Goal: Information Seeking & Learning: Learn about a topic

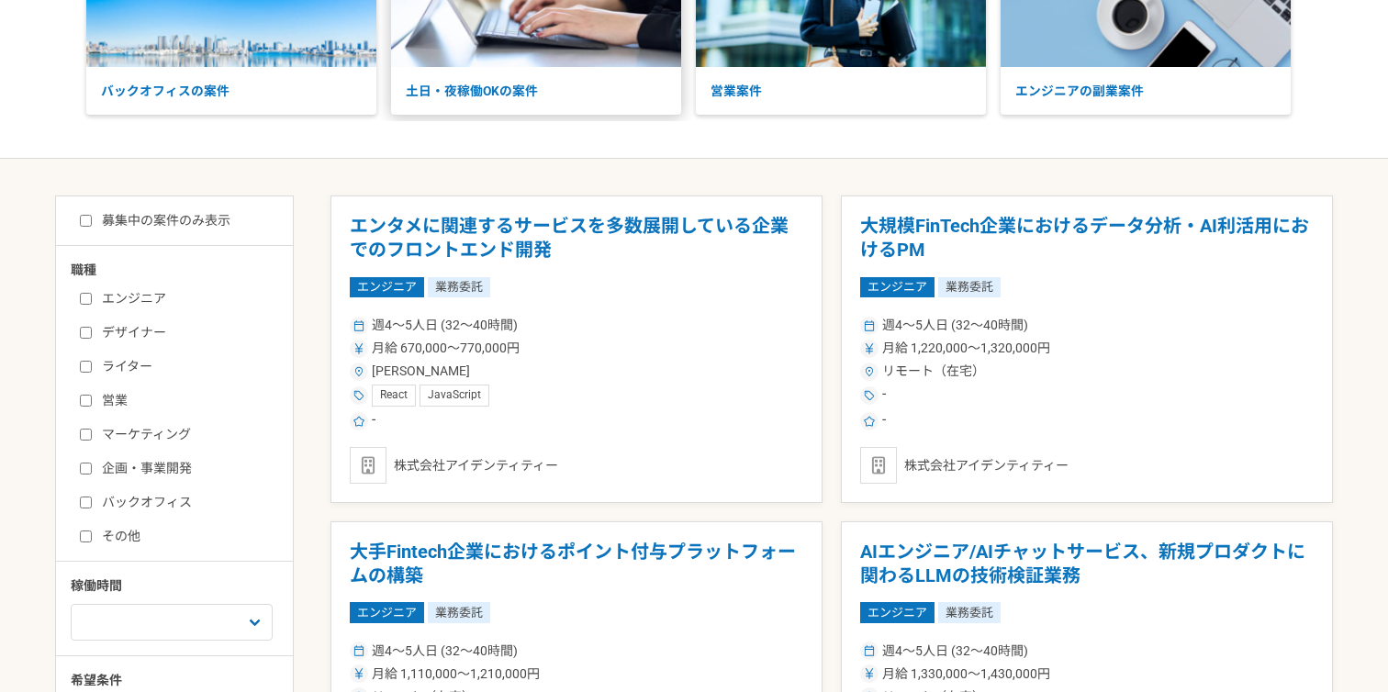
scroll to position [214, 0]
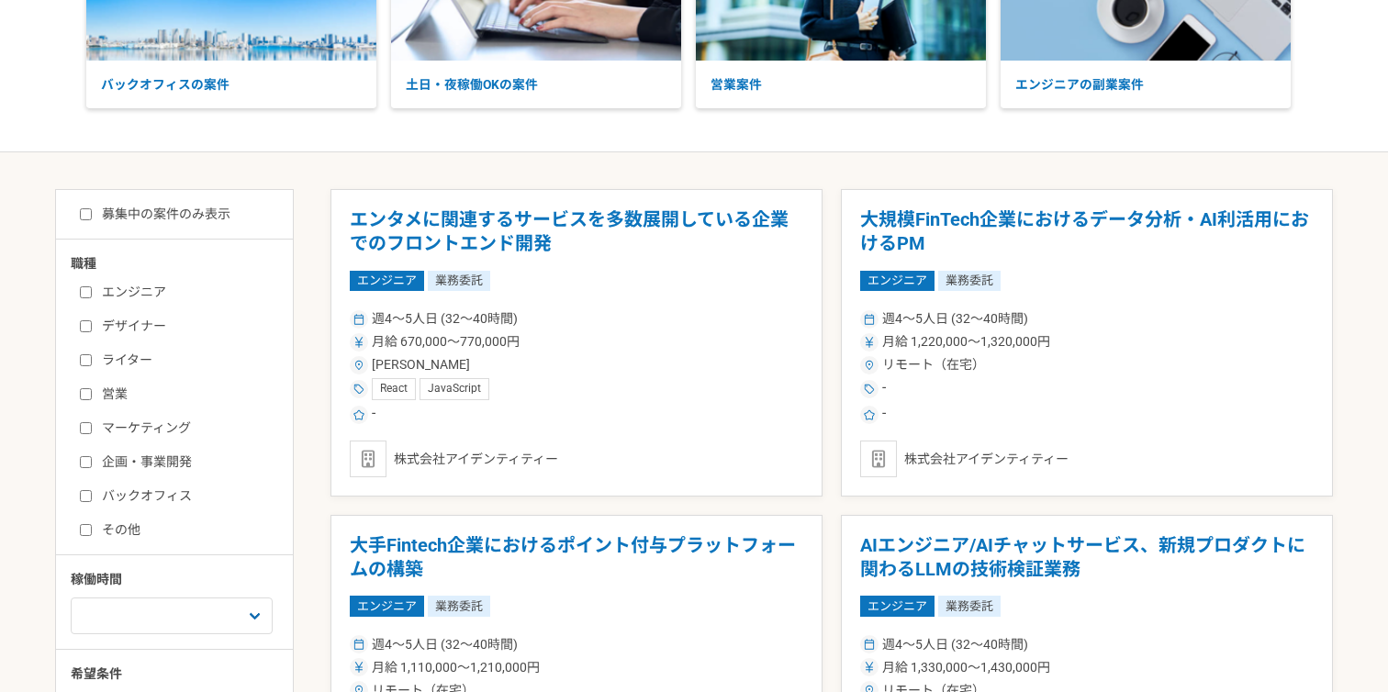
click at [188, 418] on label "マーケティング" at bounding box center [185, 427] width 211 height 19
click at [92, 422] on input "マーケティング" at bounding box center [86, 428] width 12 height 12
checkbox input "true"
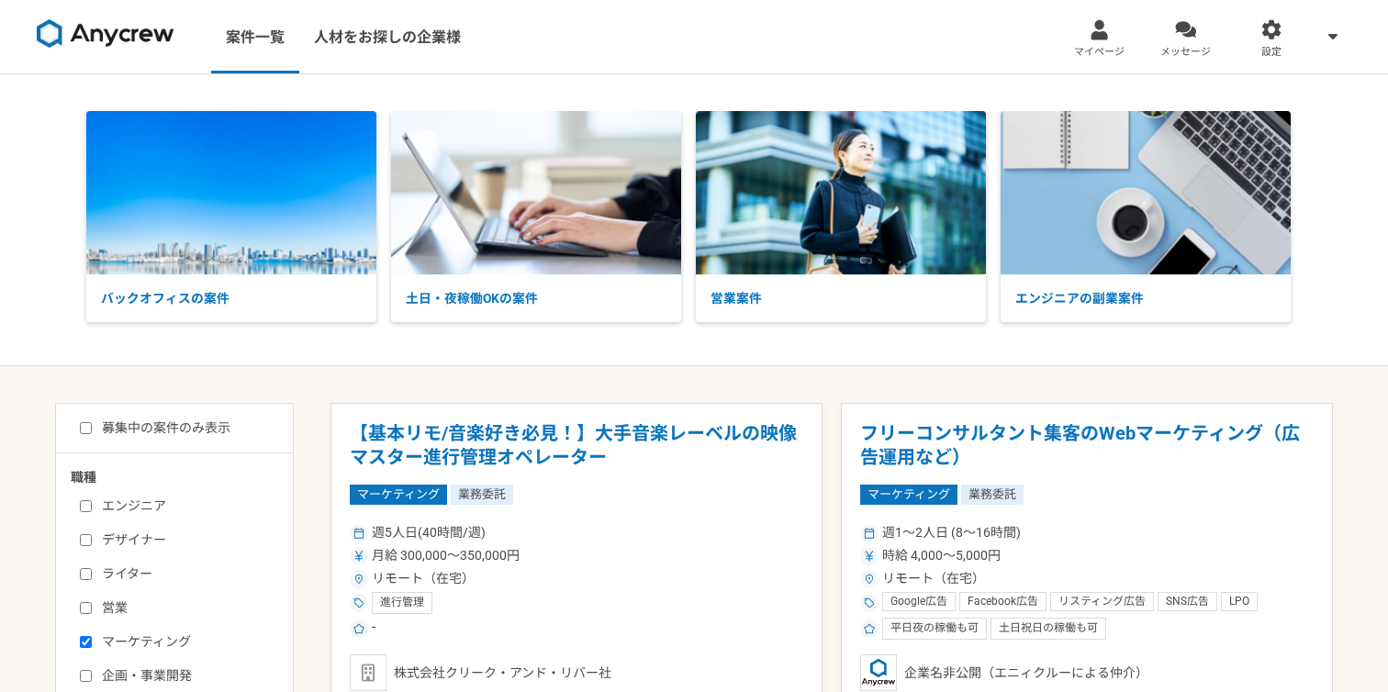
scroll to position [207, 0]
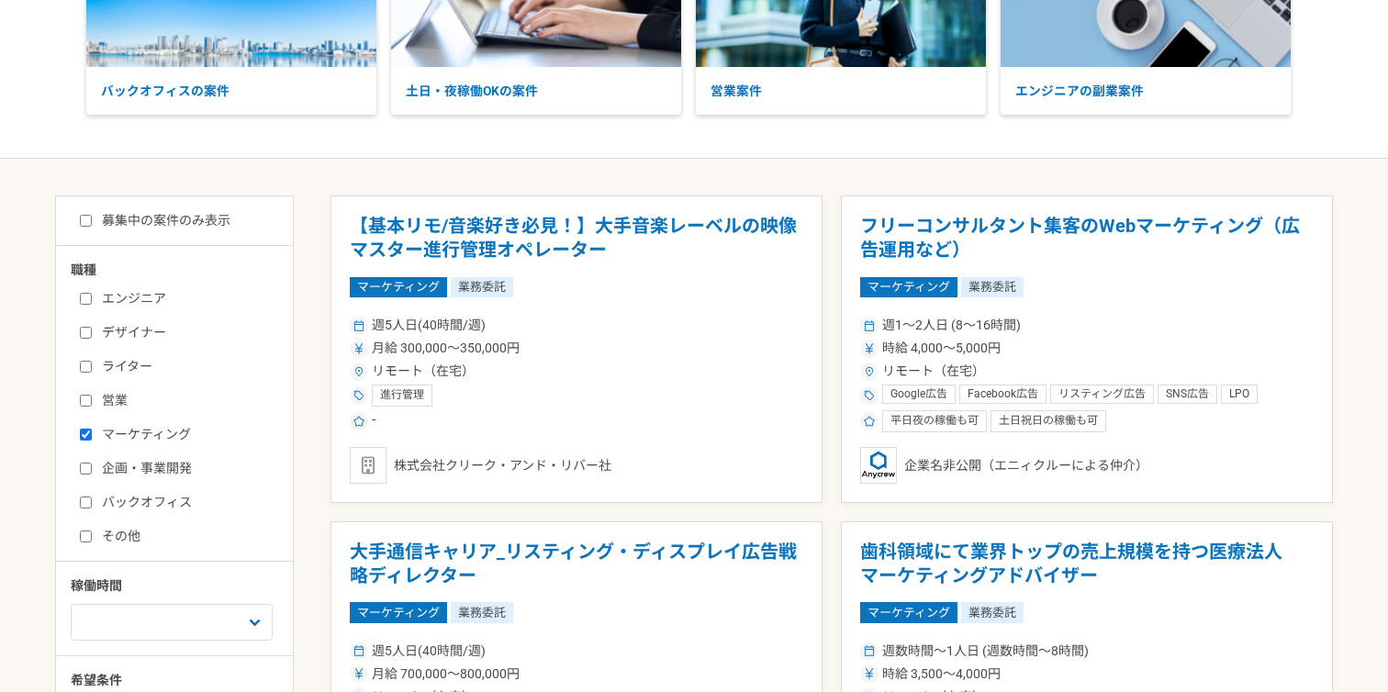
click at [154, 219] on label "募集中の案件のみ表示" at bounding box center [155, 220] width 151 height 19
click at [92, 219] on input "募集中の案件のみ表示" at bounding box center [86, 221] width 12 height 12
checkbox input "true"
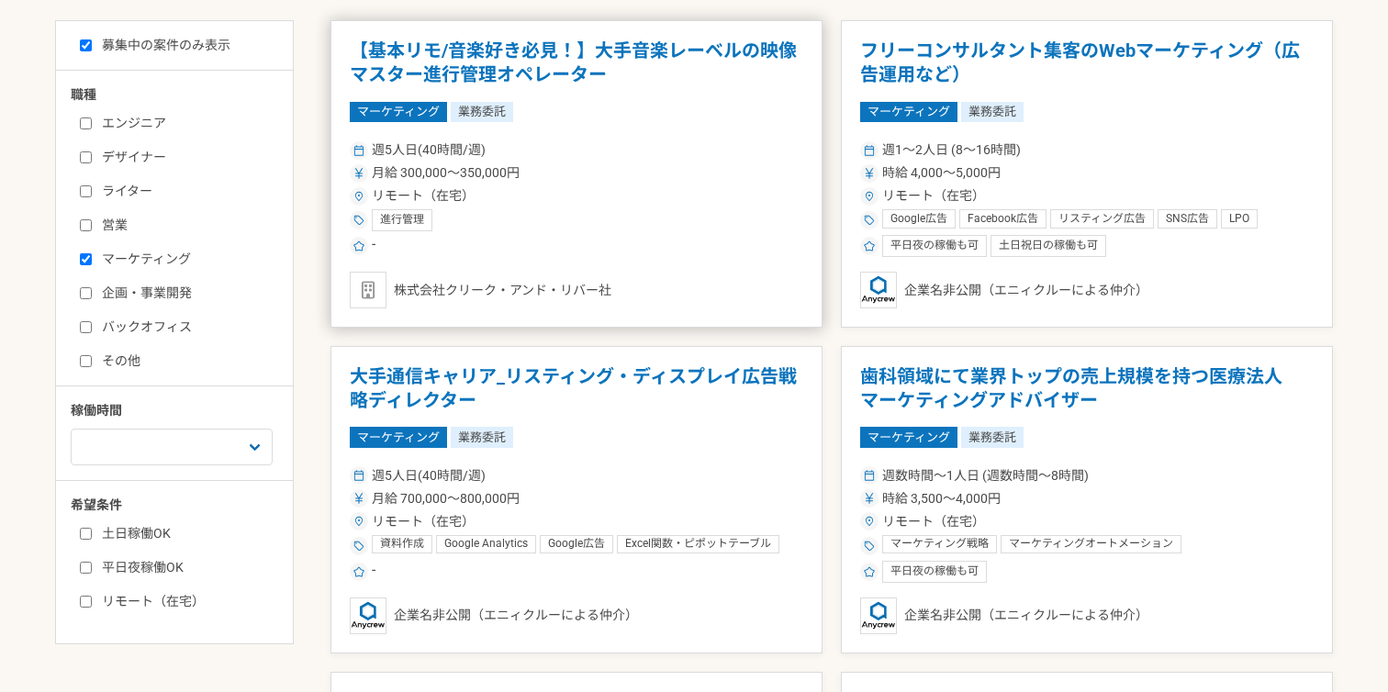
scroll to position [385, 0]
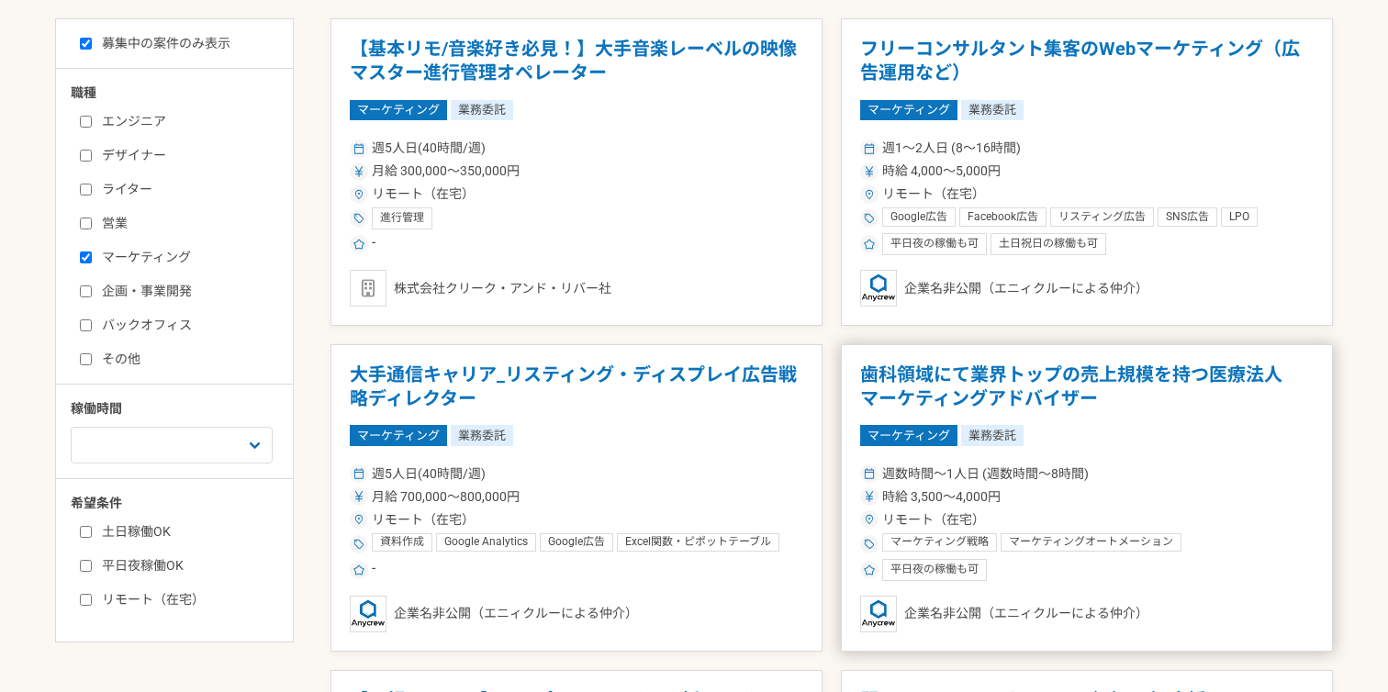
click at [960, 381] on h1 "歯科領域にて業界トップの売上規模を持つ医療法人　マーケティングアドバイザー" at bounding box center [1086, 386] width 453 height 47
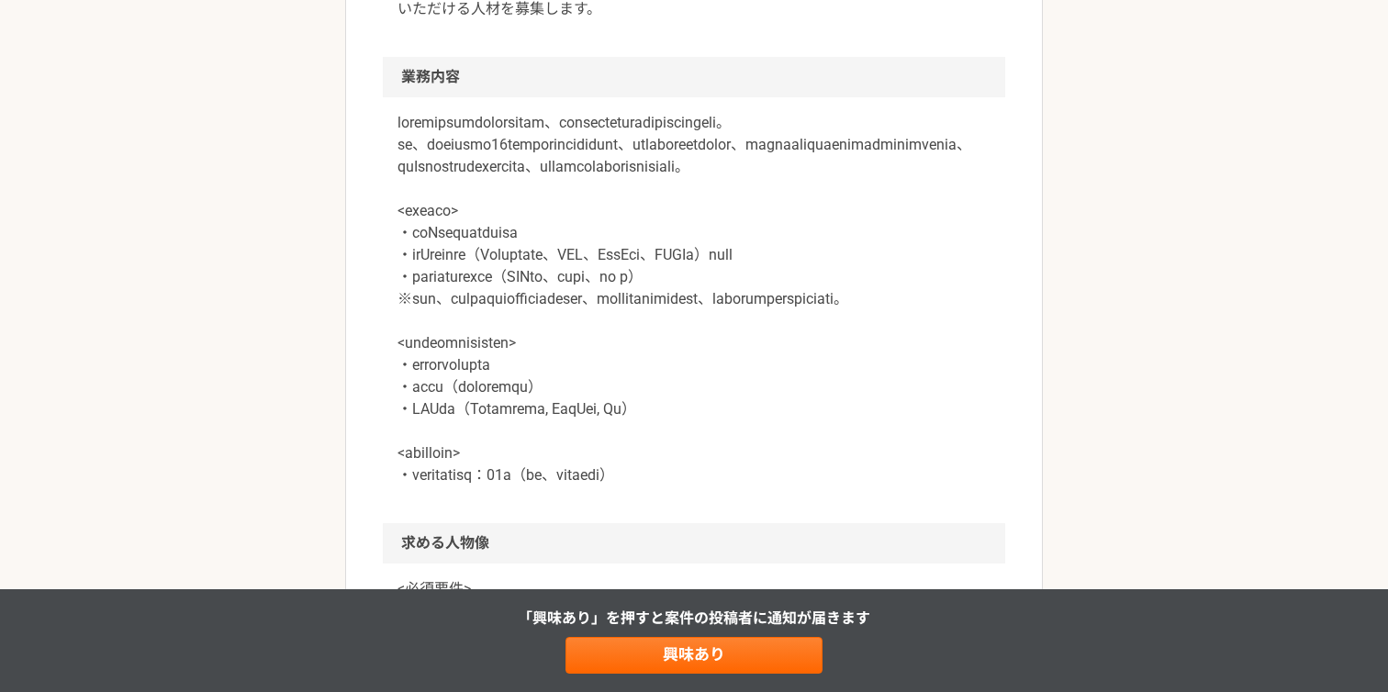
scroll to position [746, 0]
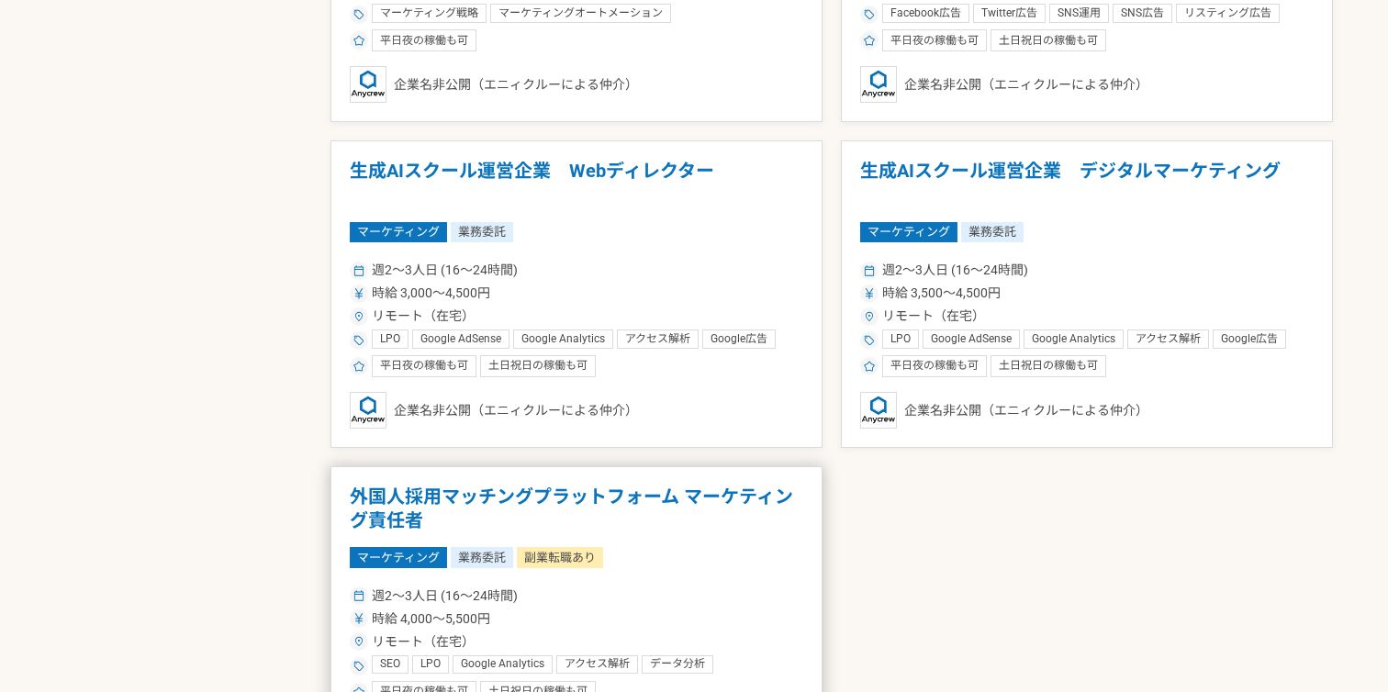
scroll to position [2240, 0]
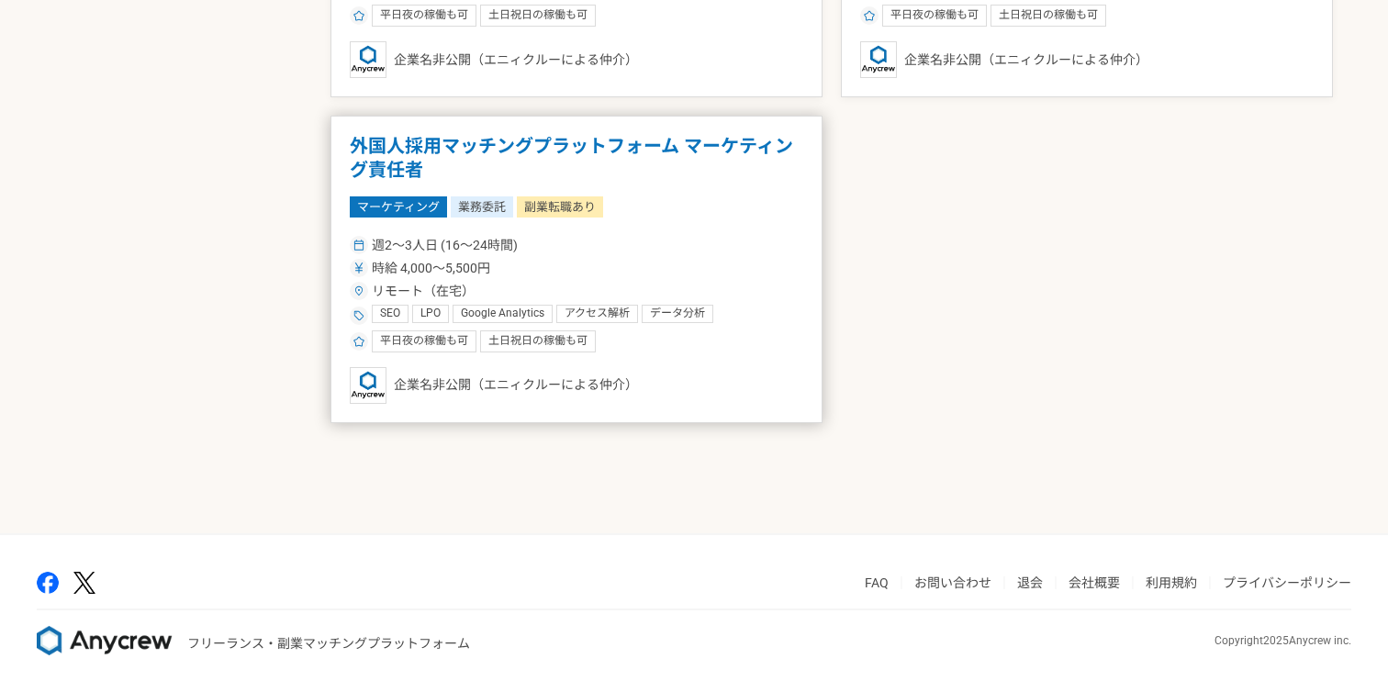
click at [782, 340] on div "平日夜の稼働も可 土日祝日の稼働も可" at bounding box center [576, 341] width 453 height 22
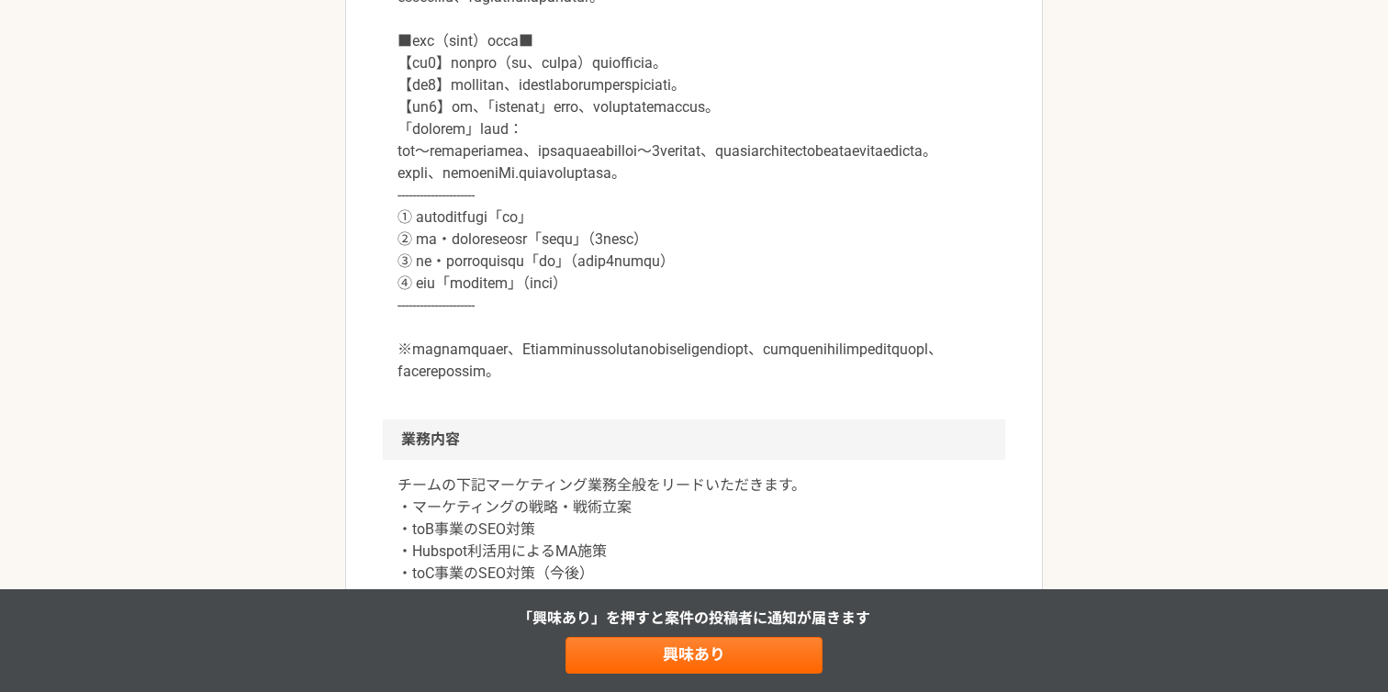
scroll to position [902, 0]
